Goal: Transaction & Acquisition: Purchase product/service

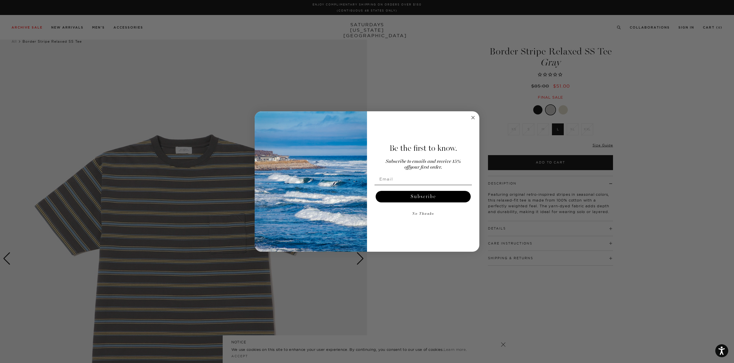
click at [474, 120] on circle "Close dialog" at bounding box center [473, 117] width 7 height 7
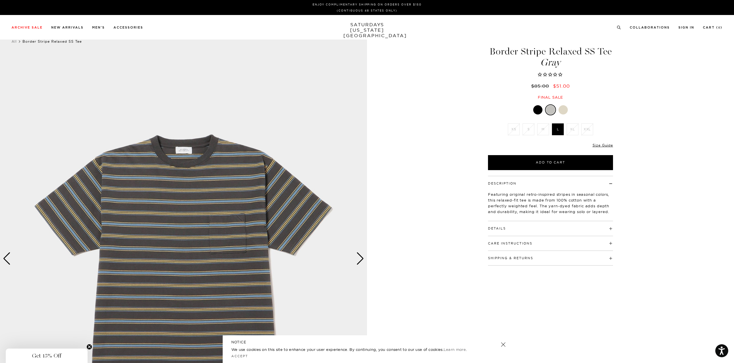
click at [540, 107] on div at bounding box center [537, 109] width 9 height 9
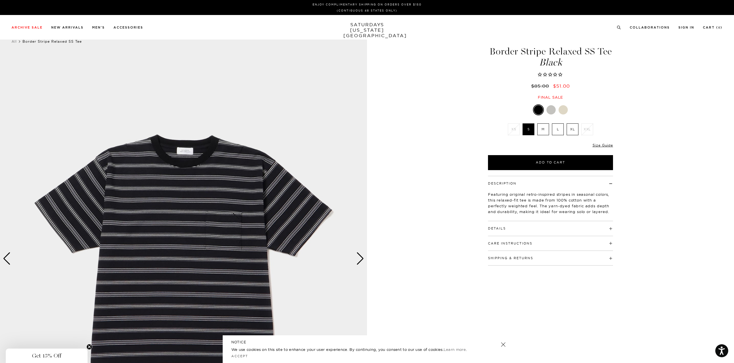
click at [562, 109] on div at bounding box center [563, 109] width 9 height 9
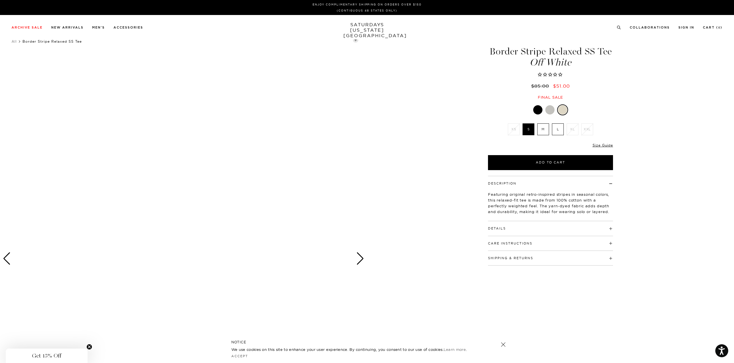
click at [549, 114] on div at bounding box center [549, 109] width 9 height 9
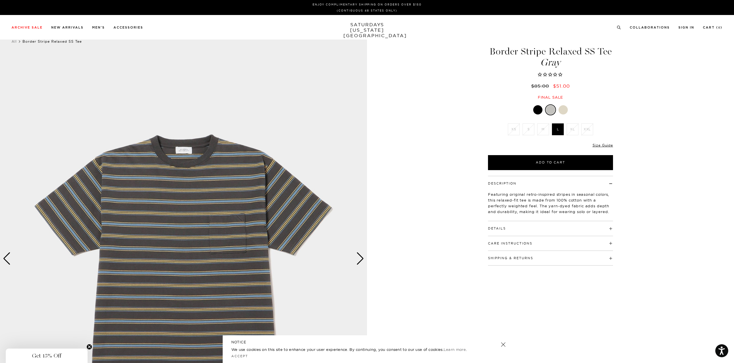
click at [565, 112] on div at bounding box center [563, 109] width 9 height 9
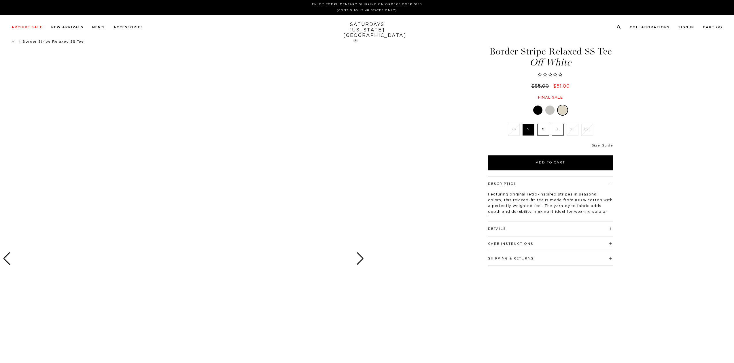
click at [359, 252] on div "Next slide" at bounding box center [360, 258] width 8 height 13
click at [551, 109] on div at bounding box center [549, 109] width 9 height 9
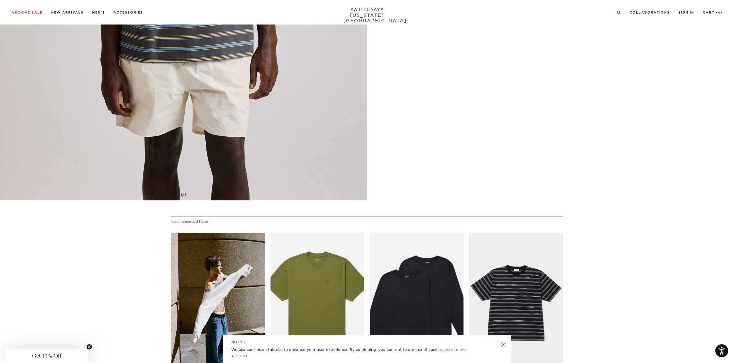
scroll to position [487, 0]
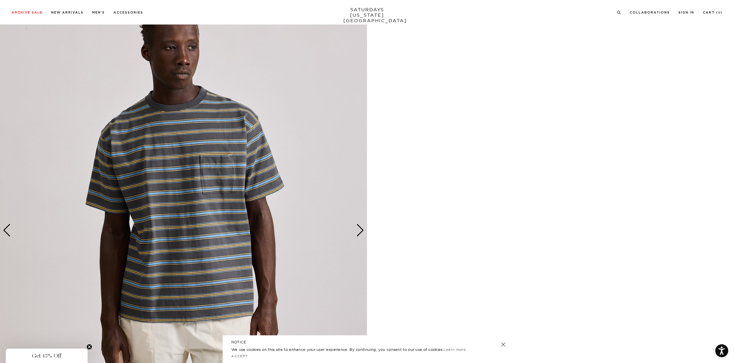
click at [361, 231] on div "Next slide" at bounding box center [360, 230] width 8 height 13
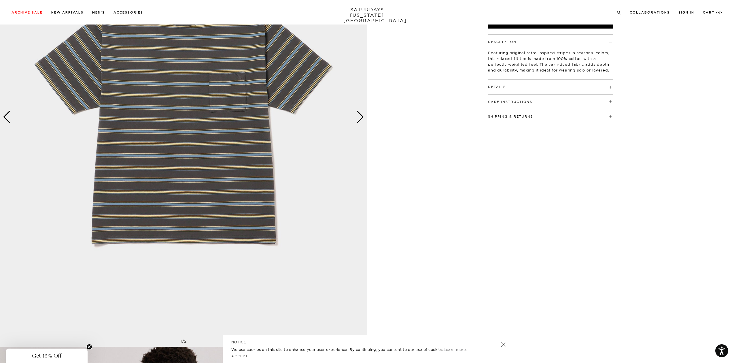
scroll to position [0, 0]
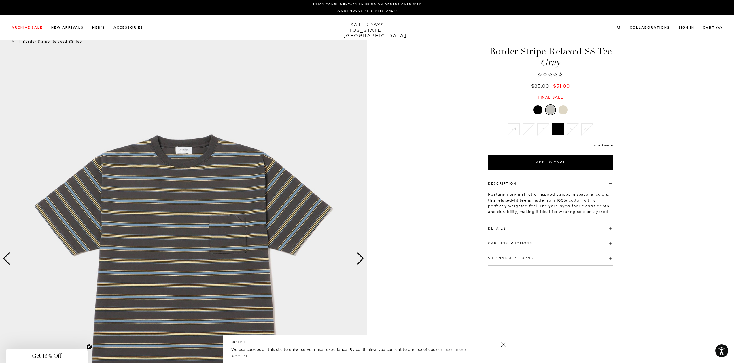
click at [551, 226] on h4 "Details" at bounding box center [550, 226] width 125 height 10
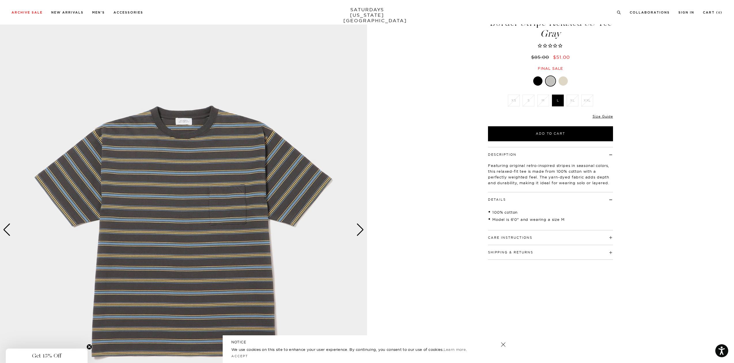
click at [366, 228] on img at bounding box center [183, 229] width 367 height 459
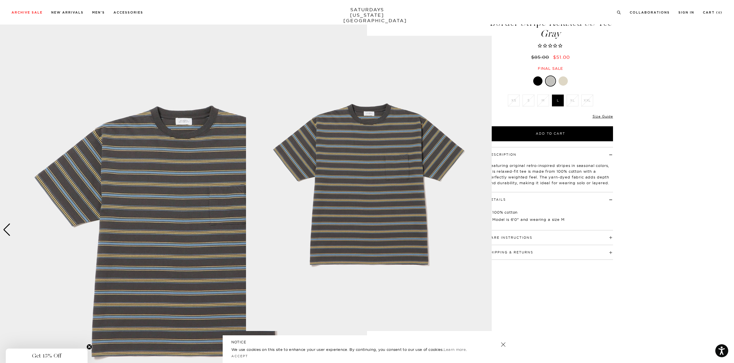
click at [622, 296] on figure at bounding box center [367, 181] width 734 height 363
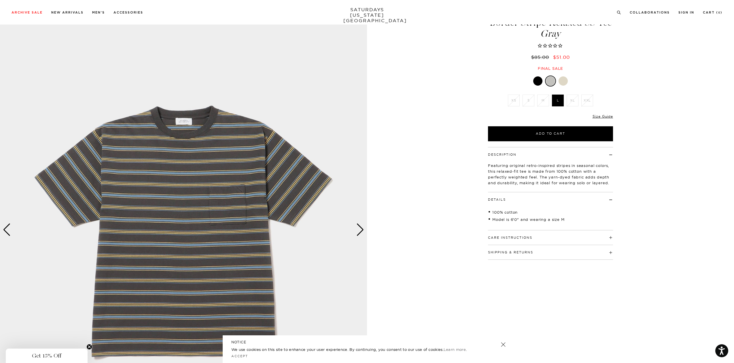
click at [552, 243] on div "Care Instructions Machine wash cold, gentle cycle Do not bleach Do not tumble d…" at bounding box center [550, 237] width 125 height 15
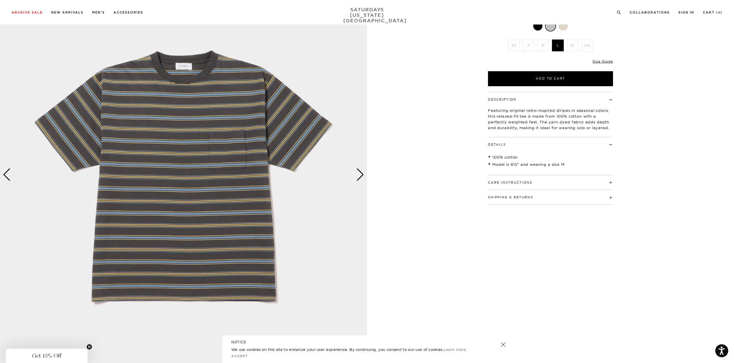
scroll to position [0, 0]
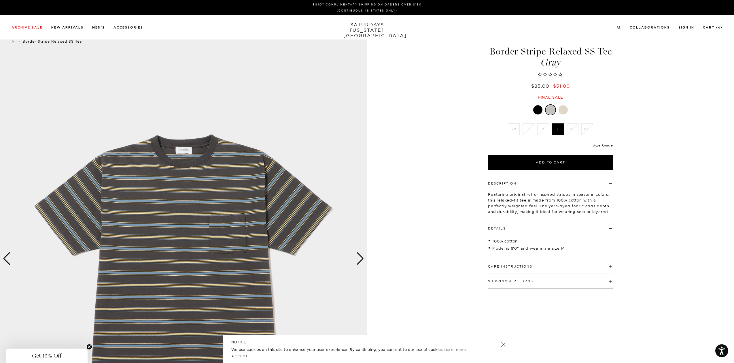
click at [564, 108] on div at bounding box center [563, 109] width 9 height 9
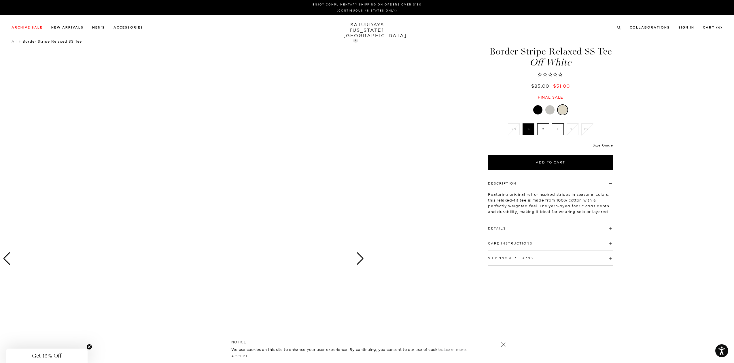
click at [551, 110] on div at bounding box center [549, 109] width 9 height 9
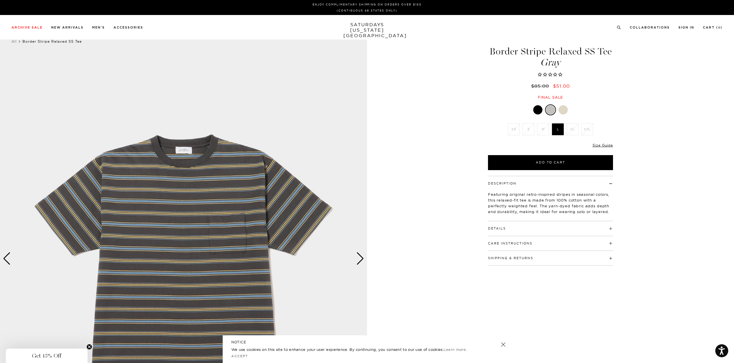
click at [539, 106] on div at bounding box center [537, 109] width 9 height 9
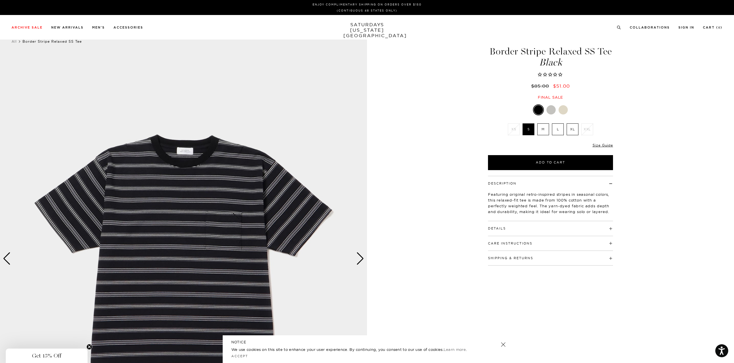
click at [551, 110] on div at bounding box center [551, 109] width 9 height 9
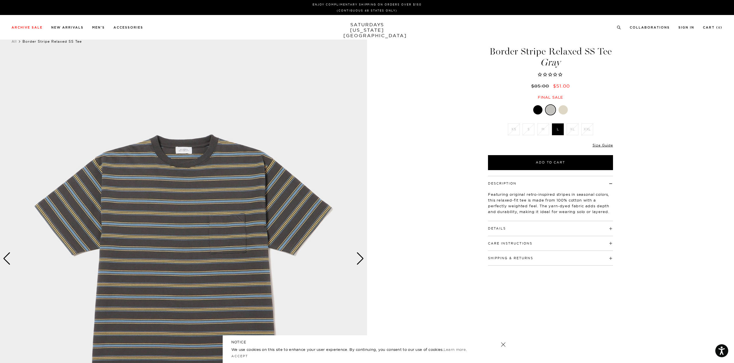
click at [563, 111] on div at bounding box center [563, 109] width 9 height 9
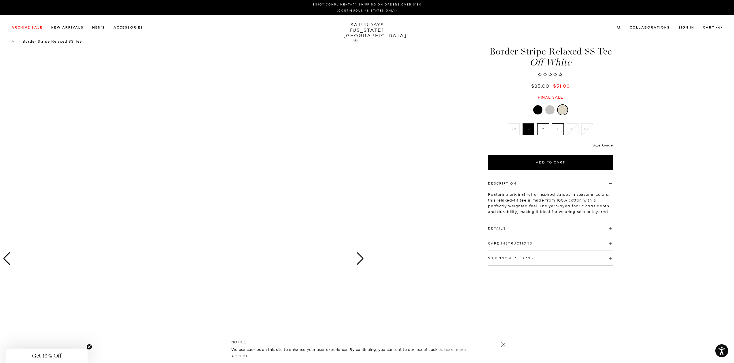
click at [538, 108] on div at bounding box center [537, 109] width 9 height 9
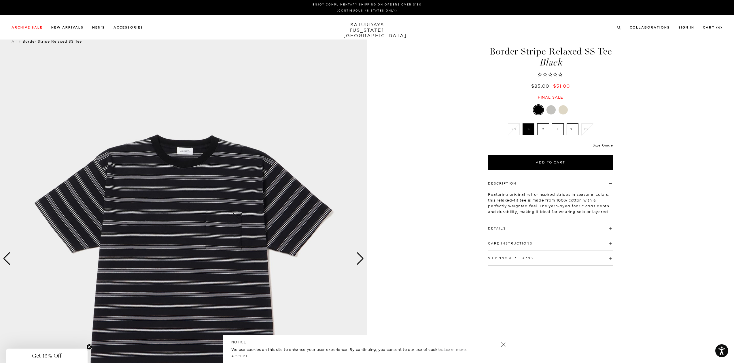
click at [555, 112] on div at bounding box center [551, 109] width 9 height 9
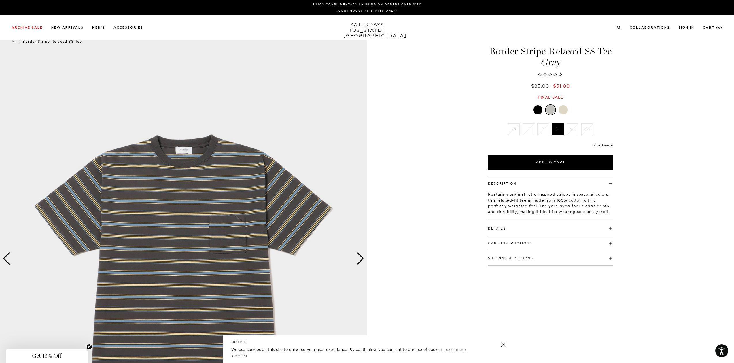
click at [564, 109] on div at bounding box center [563, 109] width 9 height 9
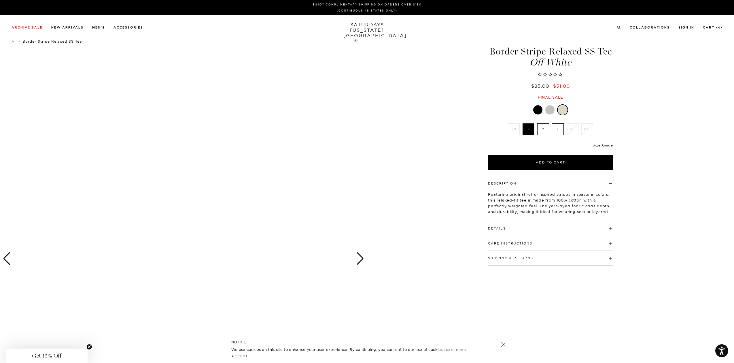
click at [551, 109] on div at bounding box center [549, 109] width 9 height 9
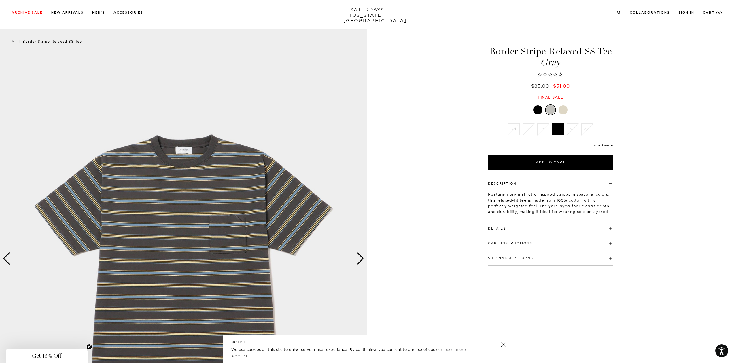
scroll to position [58, 0]
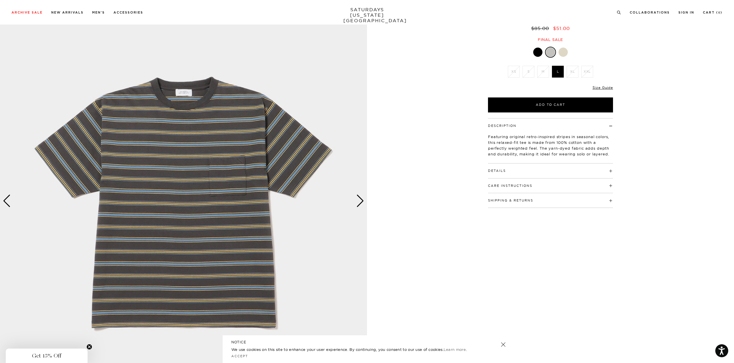
click at [360, 199] on div "Next slide" at bounding box center [360, 200] width 8 height 13
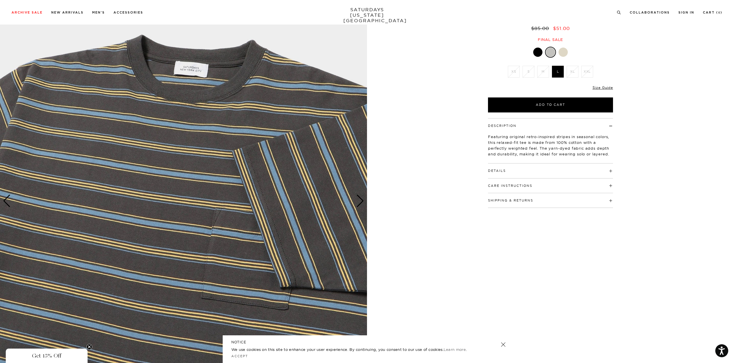
click at [360, 199] on div "Next slide" at bounding box center [360, 200] width 8 height 13
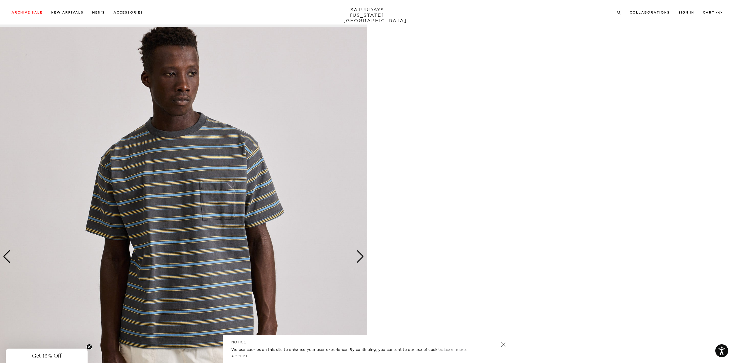
scroll to position [519, 0]
